Goal: Task Accomplishment & Management: Use online tool/utility

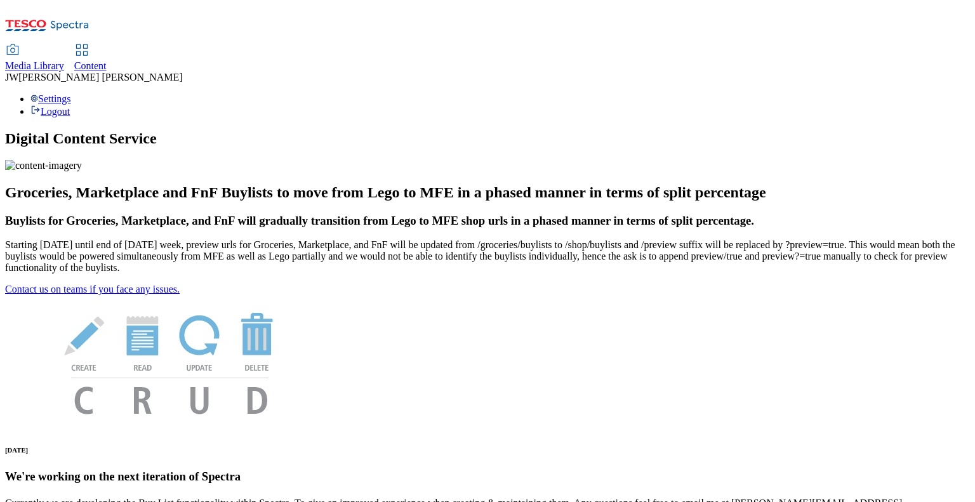
click at [182, 72] on span "Jason Webb" at bounding box center [100, 77] width 164 height 11
click at [948, 93] on div "Settings Logout" at bounding box center [487, 105] width 965 height 24
click at [860, 93] on li "Settings" at bounding box center [499, 98] width 939 height 11
click at [944, 93] on div "Settings Logout" at bounding box center [487, 105] width 965 height 24
click at [848, 93] on li "Settings" at bounding box center [499, 98] width 939 height 11
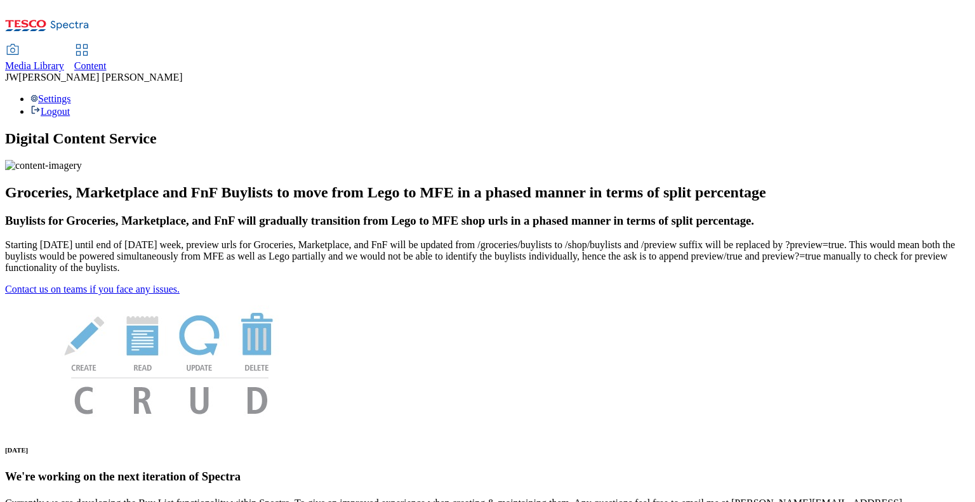
click at [64, 60] on span "Media Library" at bounding box center [34, 65] width 59 height 11
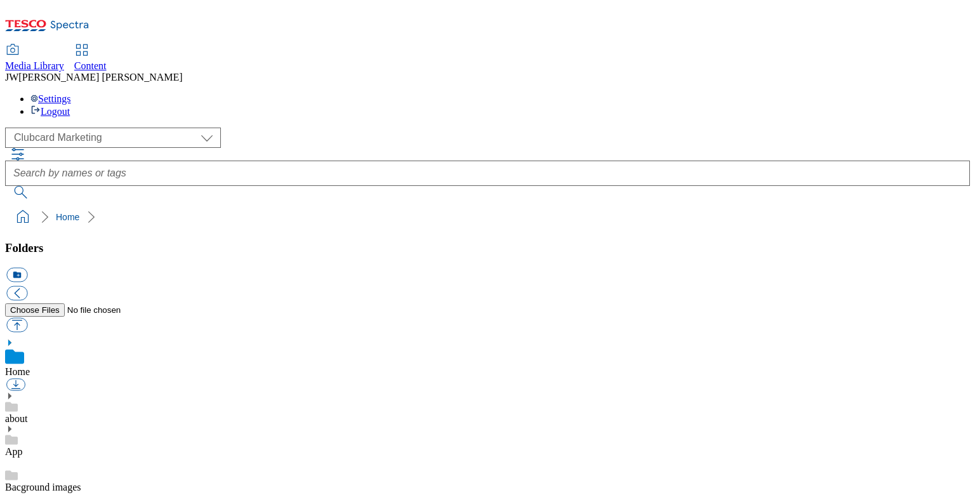
click at [930, 93] on div "Settings Logout" at bounding box center [487, 105] width 965 height 24
click at [840, 93] on li "Settings" at bounding box center [499, 98] width 939 height 11
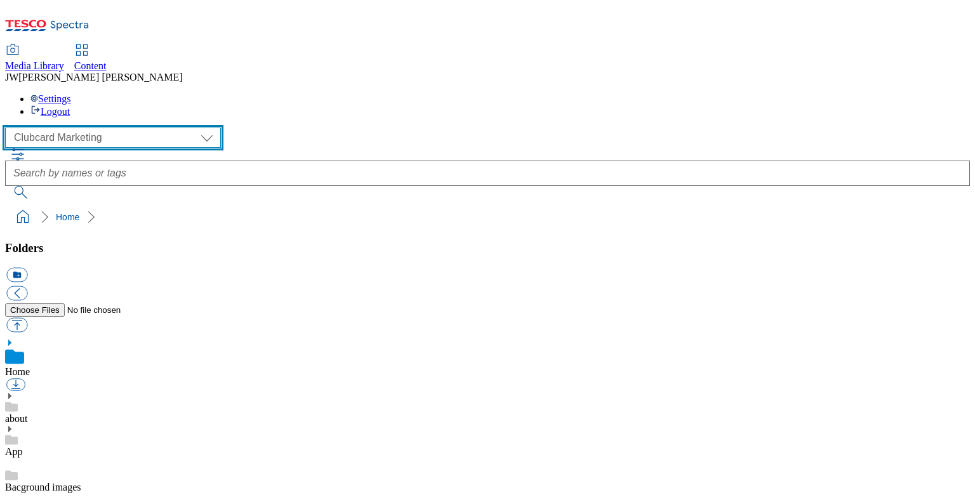
click at [122, 128] on select "Clubcard Marketing GHS Marketing UK GHS Product UK GHS ROI iGHS Marketing CE iG…" at bounding box center [113, 138] width 216 height 20
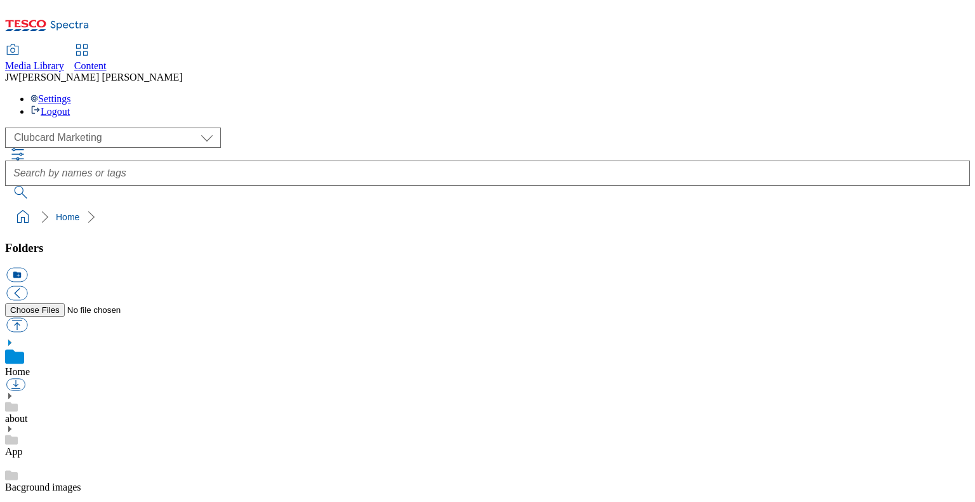
click at [240, 128] on div "( optional ) Clubcard Marketing GHS Marketing UK GHS Product UK GHS ROI iGHS Ma…" at bounding box center [487, 138] width 965 height 20
click at [182, 72] on span "Jason Webb" at bounding box center [100, 77] width 164 height 11
click at [932, 93] on div "Settings Logout" at bounding box center [487, 105] width 965 height 24
click at [854, 93] on li "Settings" at bounding box center [499, 98] width 939 height 11
click at [18, 72] on span "JW" at bounding box center [11, 77] width 13 height 11
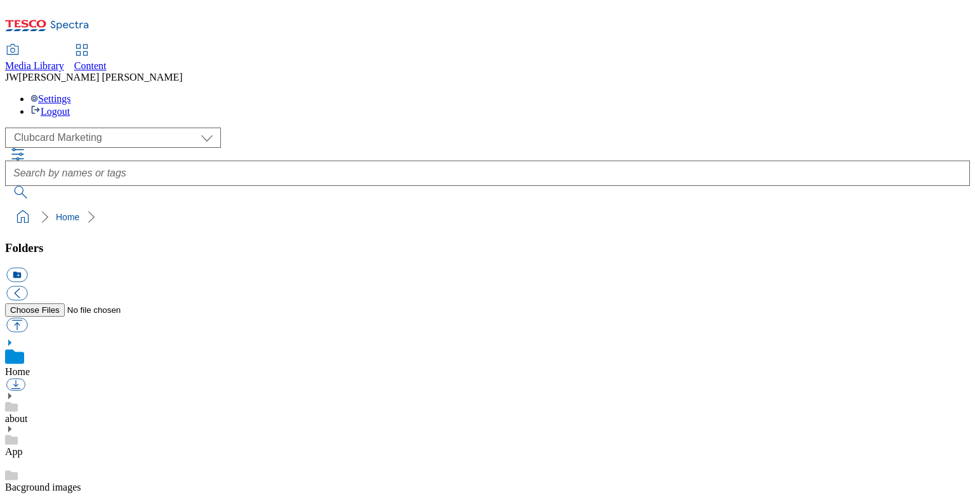
click at [18, 72] on span "JW" at bounding box center [11, 77] width 13 height 11
click at [182, 72] on span "Jason Webb" at bounding box center [100, 77] width 164 height 11
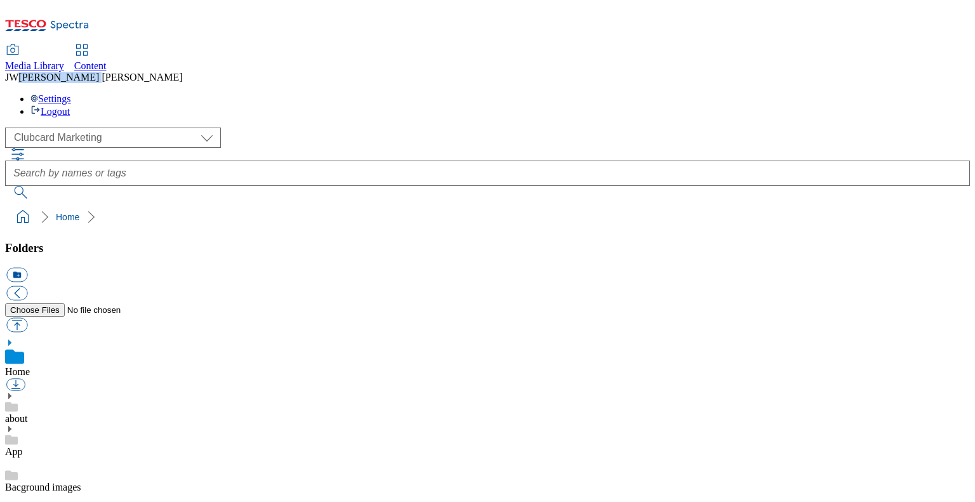
click at [182, 72] on span "Jason Webb" at bounding box center [100, 77] width 164 height 11
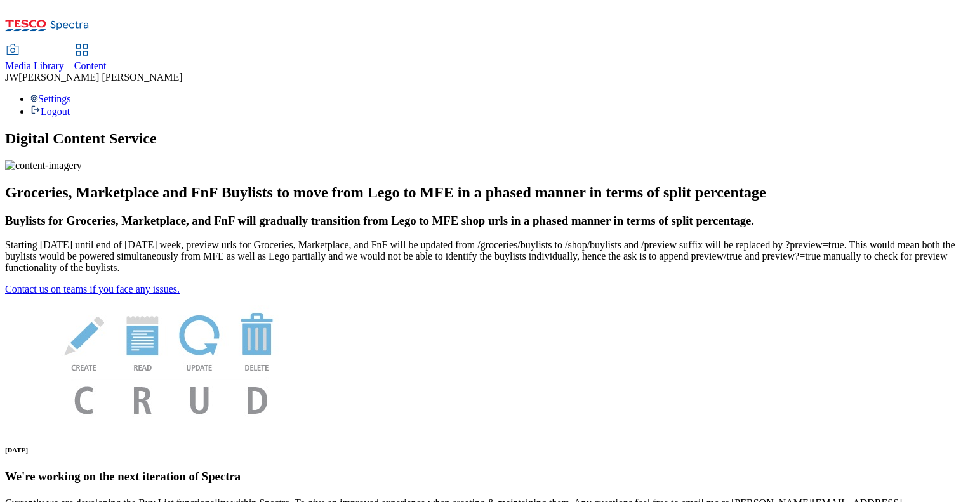
click at [64, 60] on span "Media Library" at bounding box center [34, 65] width 59 height 11
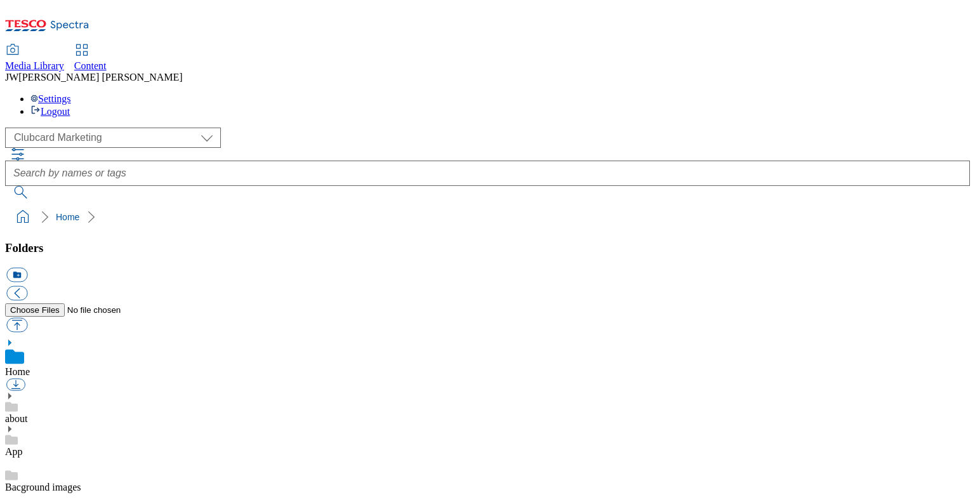
click at [952, 11] on div "Media Library Content JW Jason Webb Settings Logout" at bounding box center [487, 61] width 965 height 112
click at [948, 93] on div "Settings Logout" at bounding box center [487, 105] width 965 height 24
click at [854, 93] on li "Settings" at bounding box center [499, 98] width 939 height 11
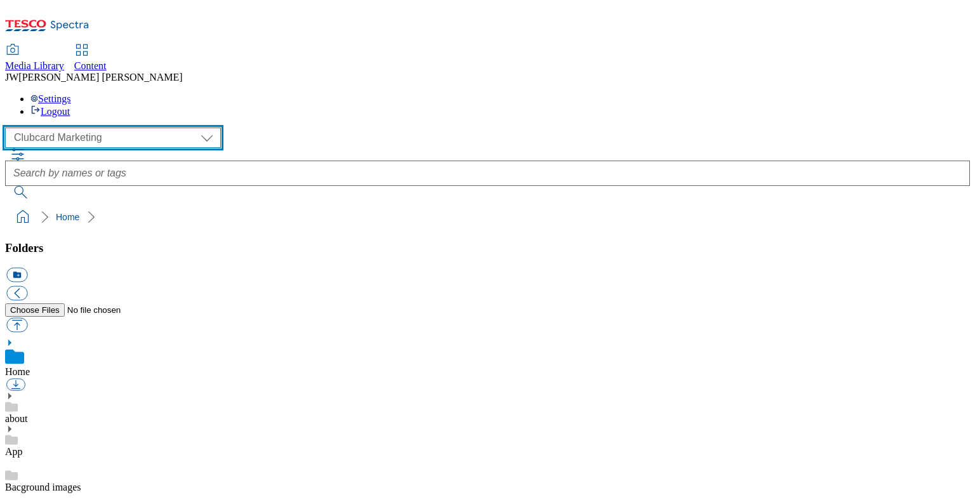
click at [103, 128] on select "Clubcard Marketing GHS Marketing UK GHS Product UK GHS ROI iGHS Marketing CE iG…" at bounding box center [113, 138] width 216 height 20
select select "flare-ghs-mktg"
click at [9, 128] on select "Clubcard Marketing GHS Marketing UK GHS Product UK GHS ROI iGHS Marketing CE iG…" at bounding box center [113, 138] width 216 height 20
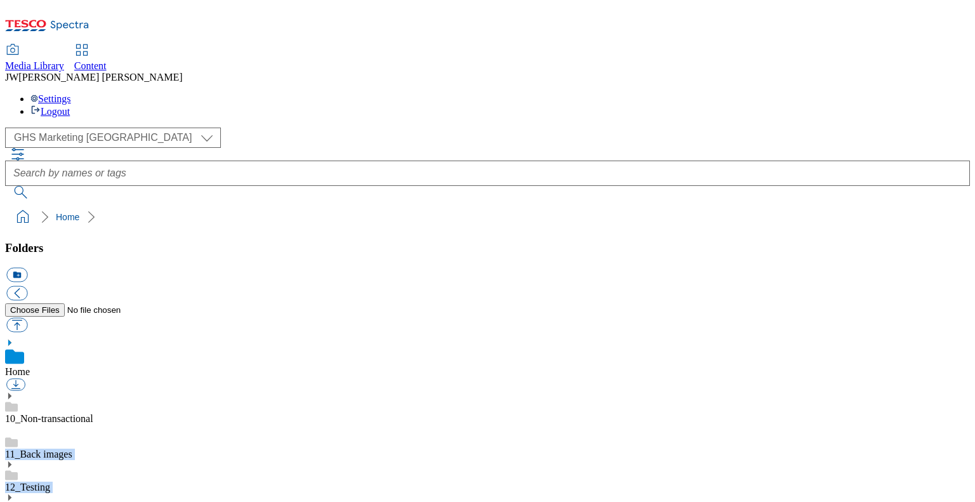
drag, startPoint x: 188, startPoint y: 196, endPoint x: 202, endPoint y: 329, distance: 133.9
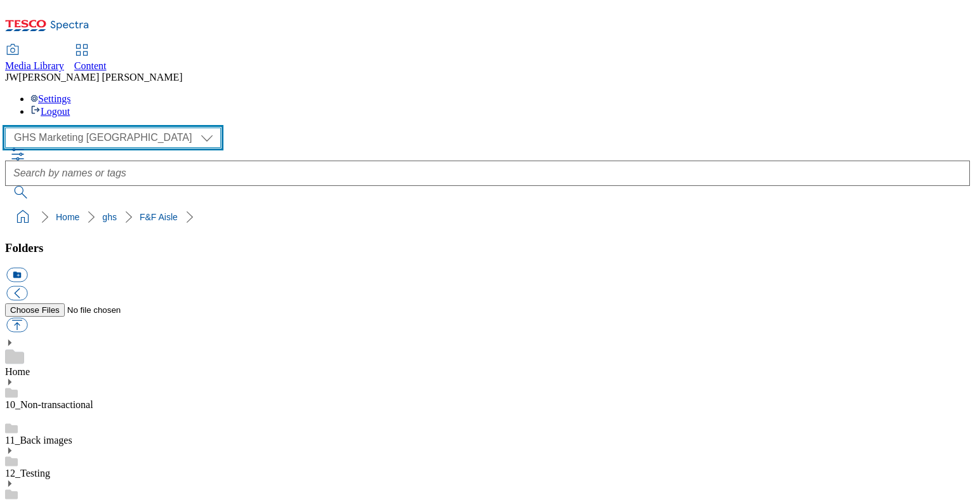
click at [119, 128] on select "Clubcard Marketing GHS Marketing UK GHS Product UK GHS ROI iGHS Marketing CE iG…" at bounding box center [113, 138] width 216 height 20
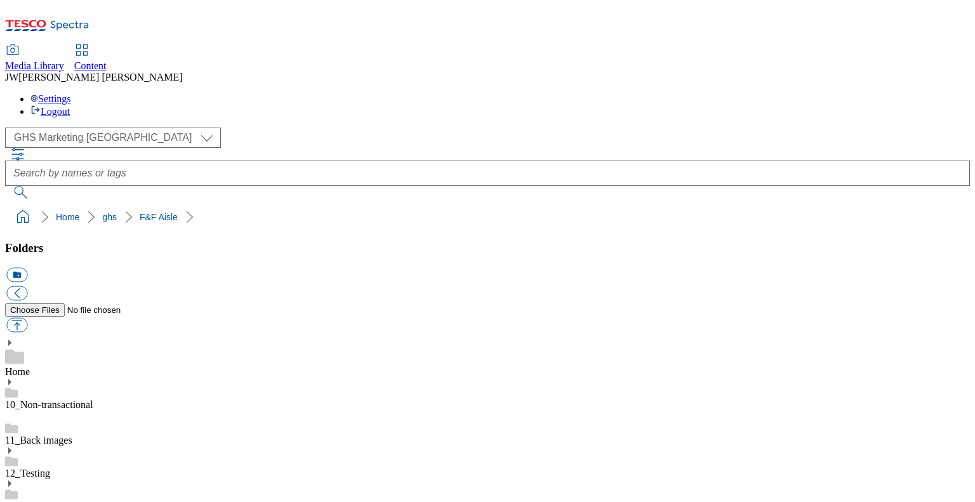
click at [209, 205] on ol "Home ghs F&F Aisle" at bounding box center [491, 217] width 957 height 24
click at [250, 128] on div "( optional ) Clubcard Marketing GHS Marketing UK GHS Product UK GHS ROI iGHS Ma…" at bounding box center [487, 179] width 965 height 102
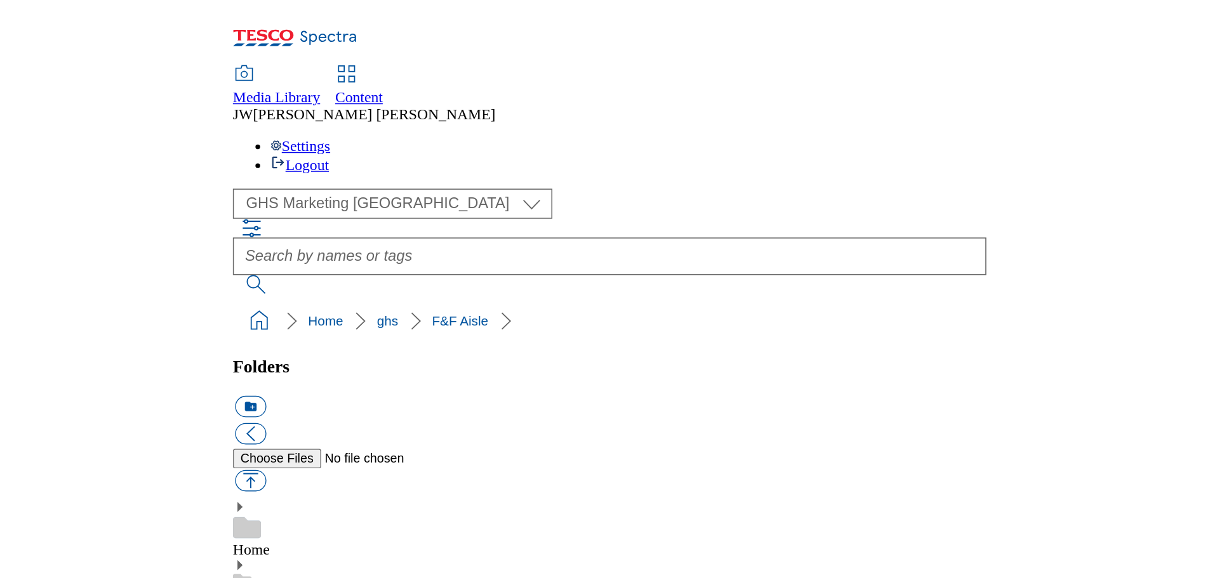
scroll to position [0, 0]
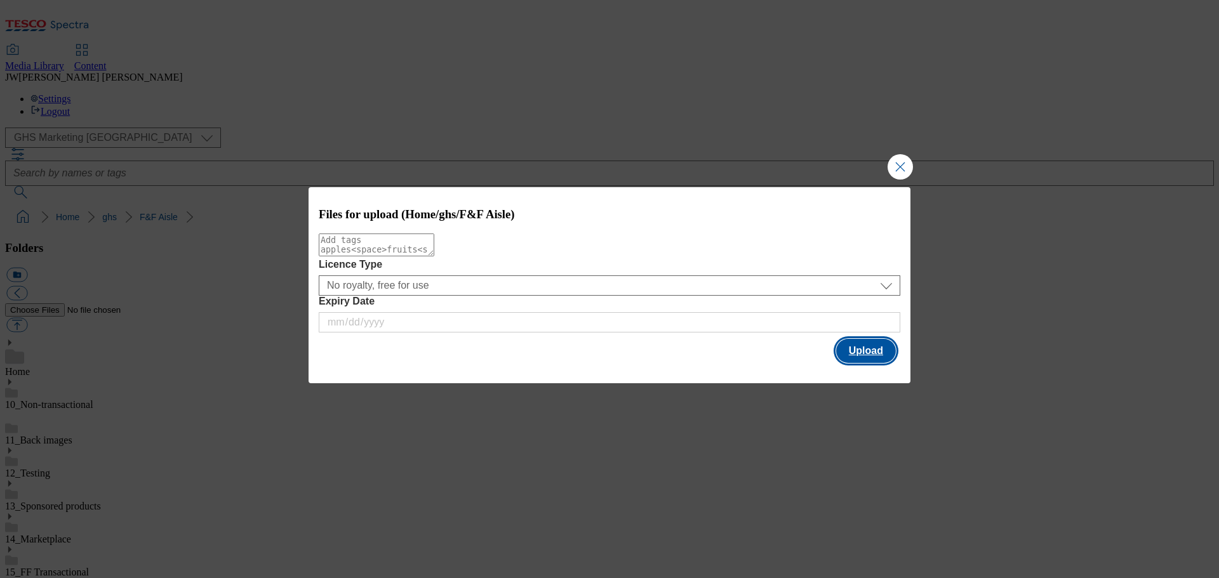
click at [850, 347] on button "Upload" at bounding box center [866, 351] width 60 height 24
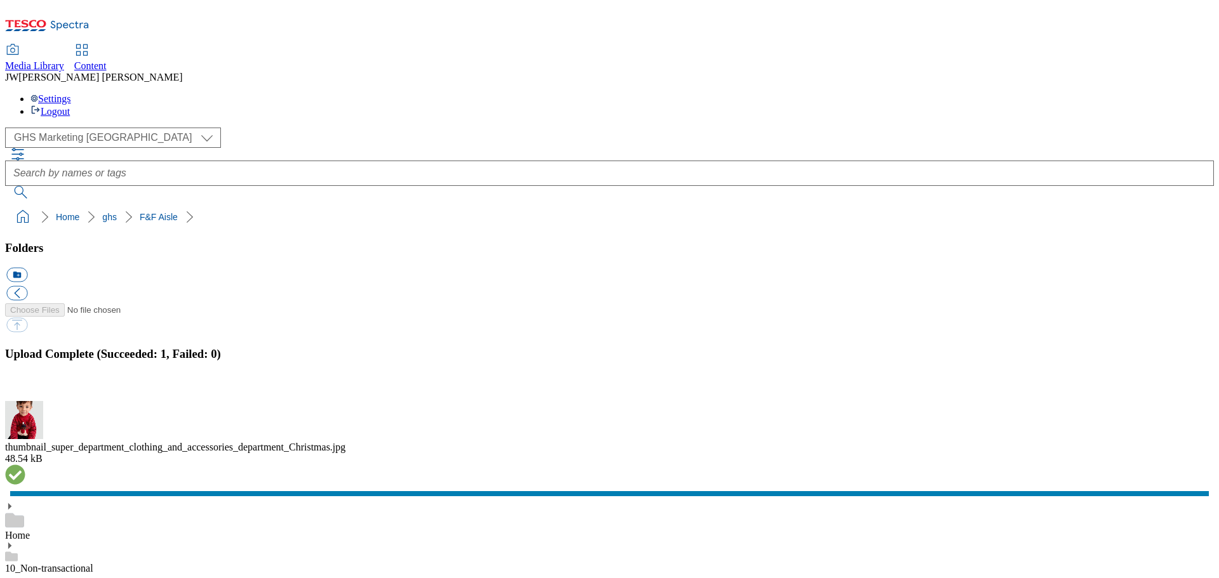
click at [25, 388] on button "button" at bounding box center [15, 394] width 19 height 12
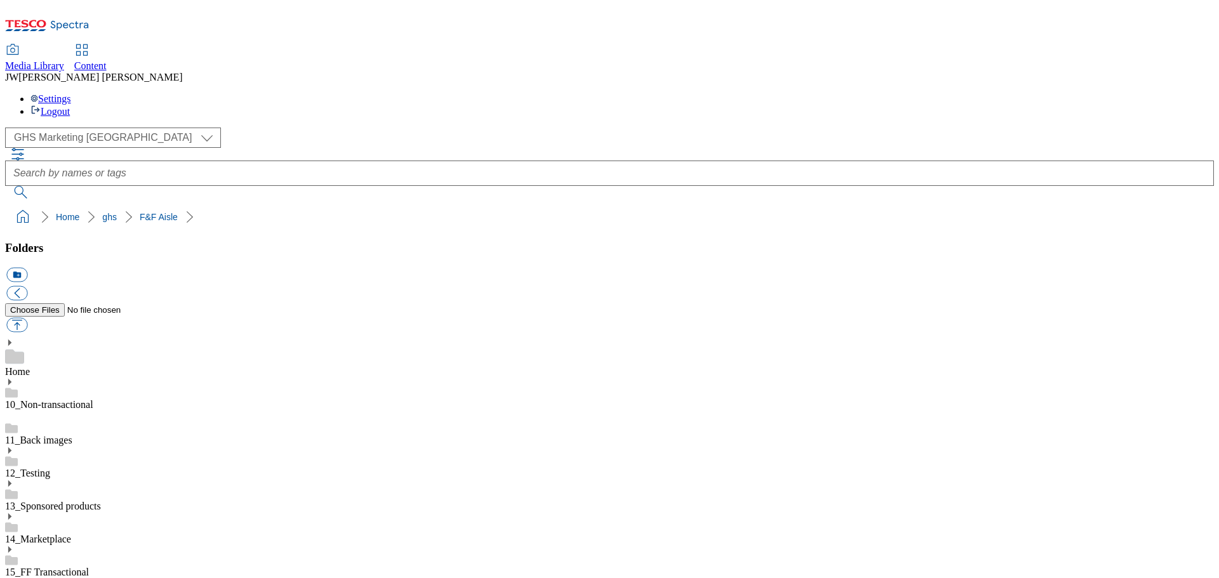
paste input "thumbnail_super_department_clothing_and_accessories_department_Christmas"
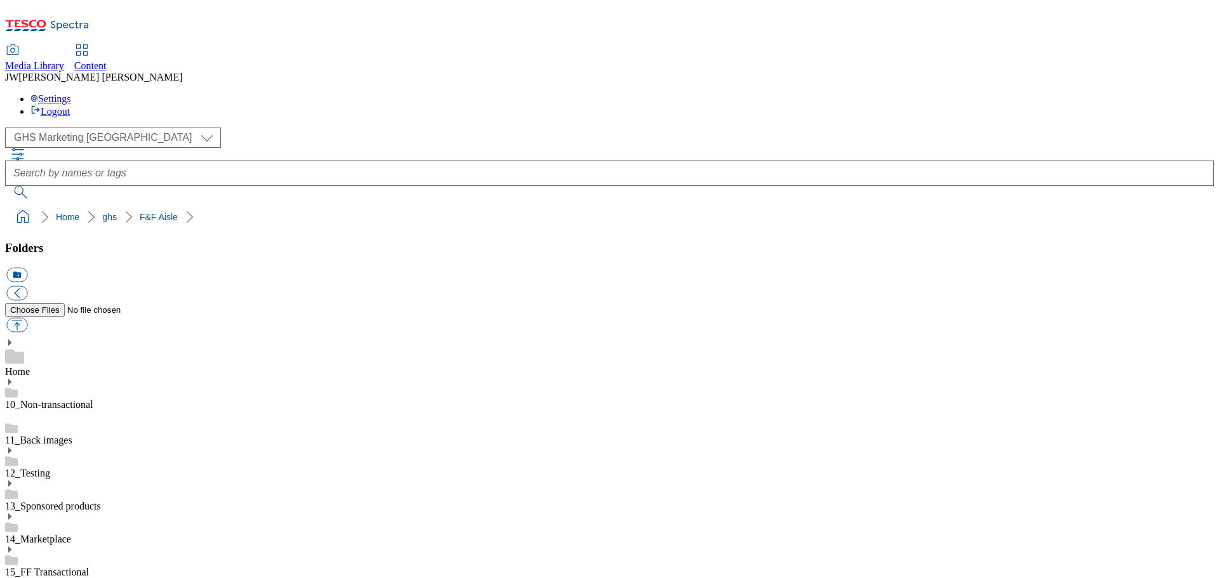
type input "thumbnail_super_department_clothing_and_accessories_department_Christmas"
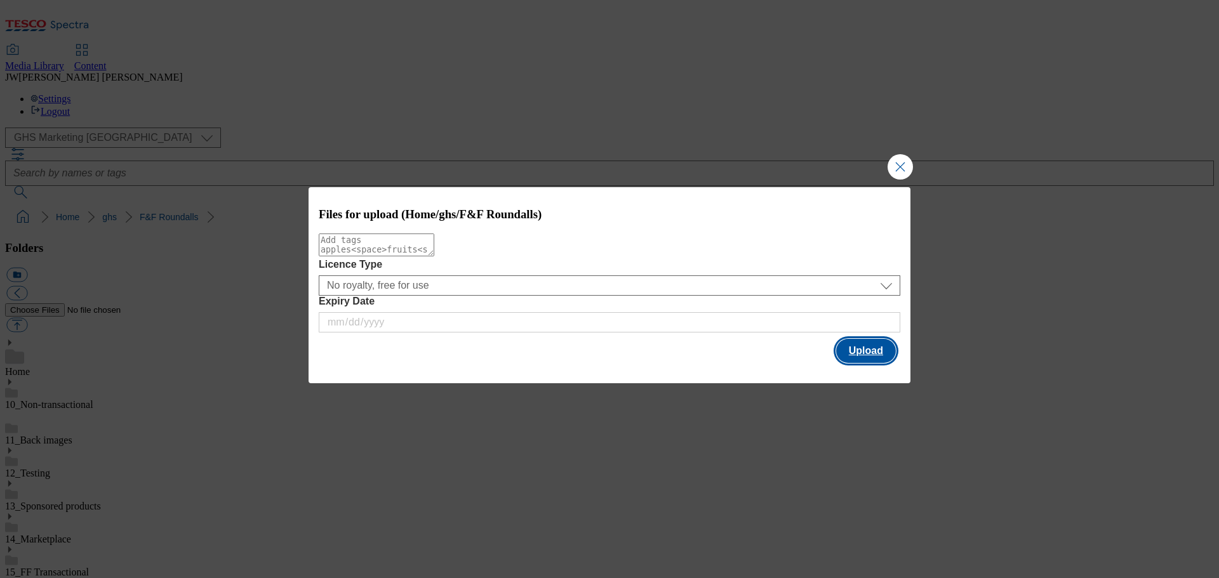
click at [847, 351] on button "Upload" at bounding box center [866, 351] width 60 height 24
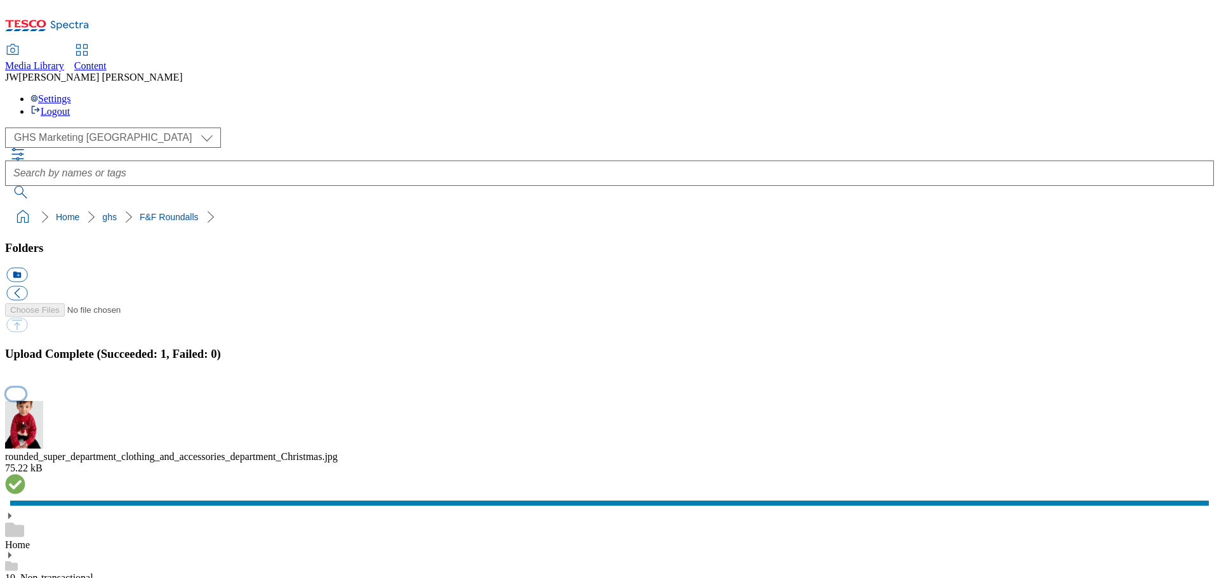
click at [25, 388] on button "button" at bounding box center [15, 394] width 19 height 12
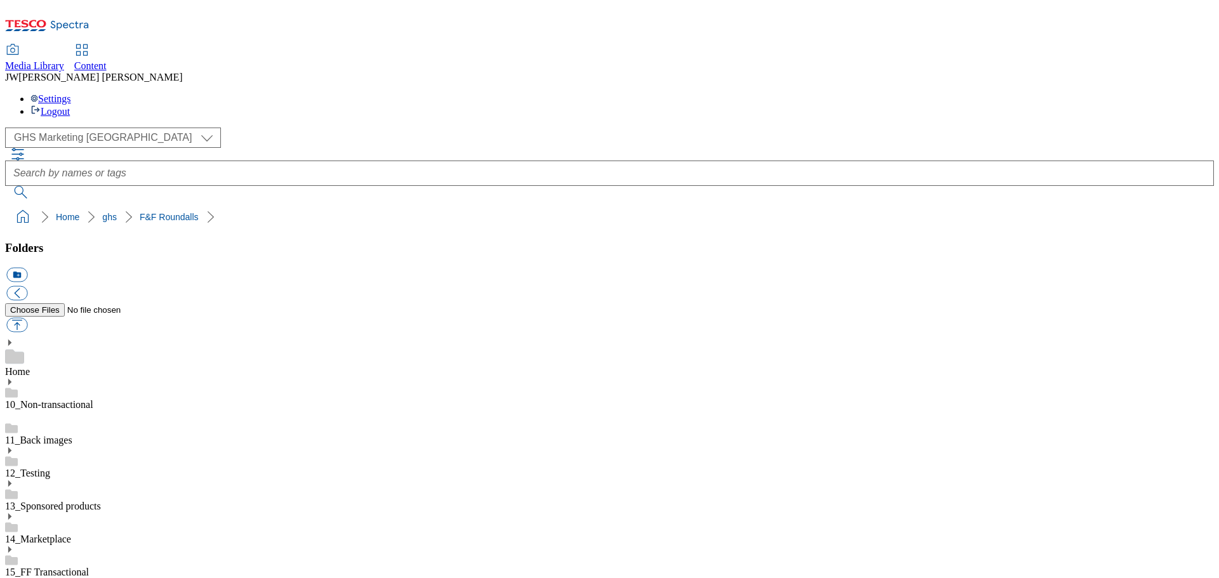
drag, startPoint x: 98, startPoint y: 298, endPoint x: 91, endPoint y: 300, distance: 6.8
drag, startPoint x: 981, startPoint y: 397, endPoint x: 988, endPoint y: 401, distance: 8.8
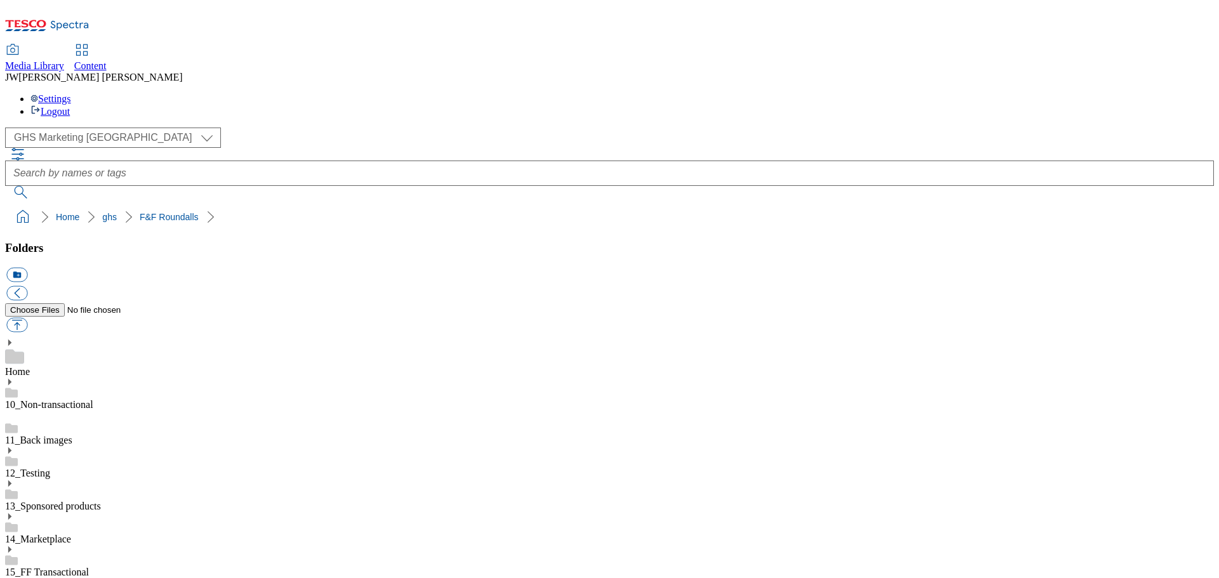
paste input "rounded_super_department_clothing_and_accessories_department_Christmas"
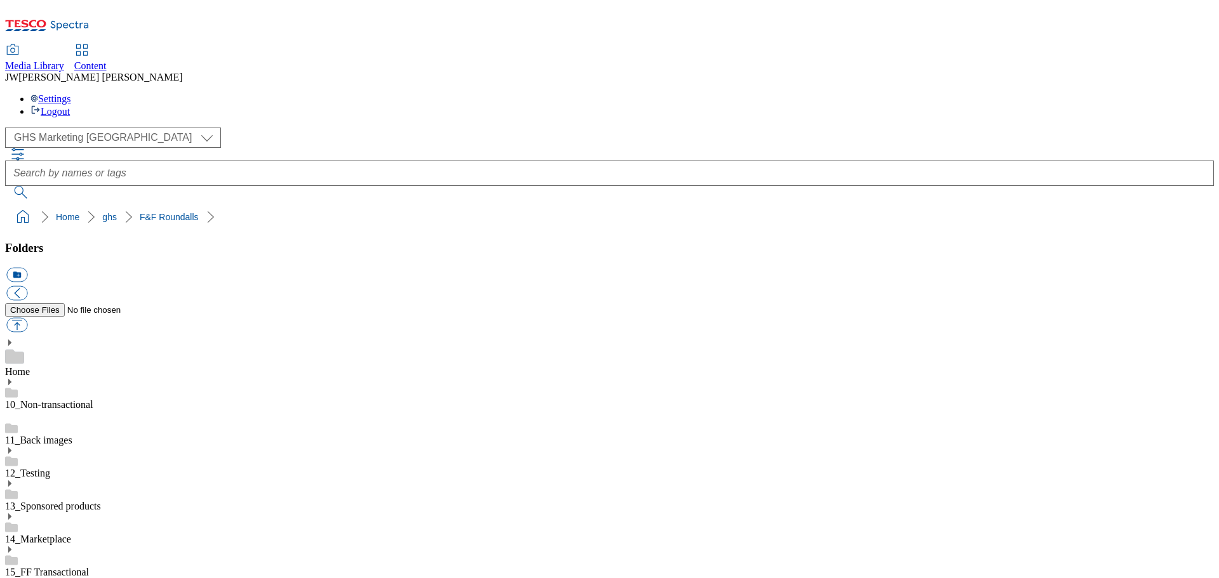
type input "rounded_super_department_clothing_and_accessories_department_Christmas"
